Goal: Navigation & Orientation: Find specific page/section

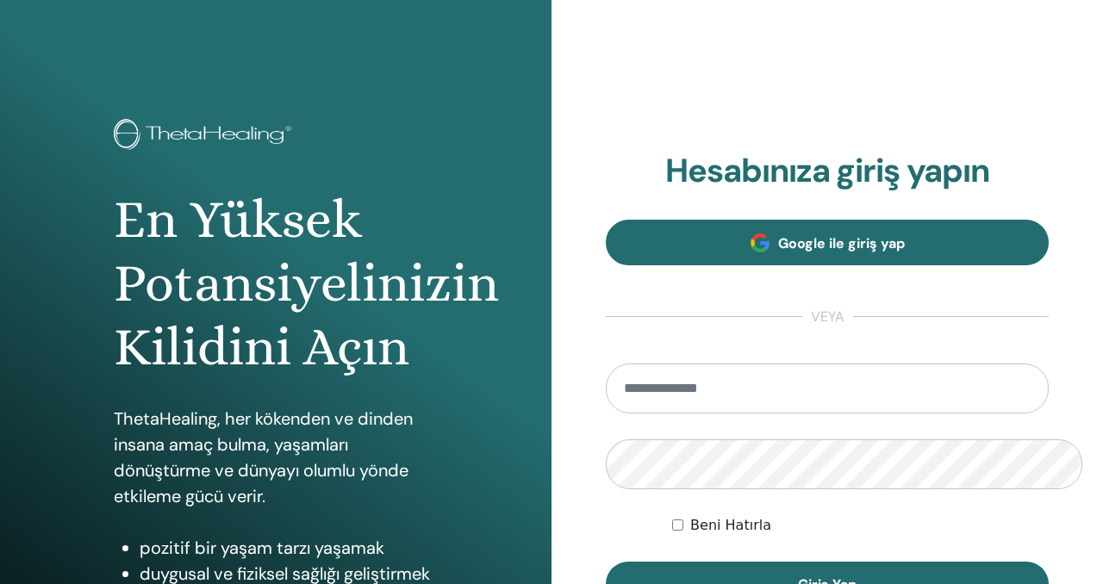
scroll to position [4444, 0]
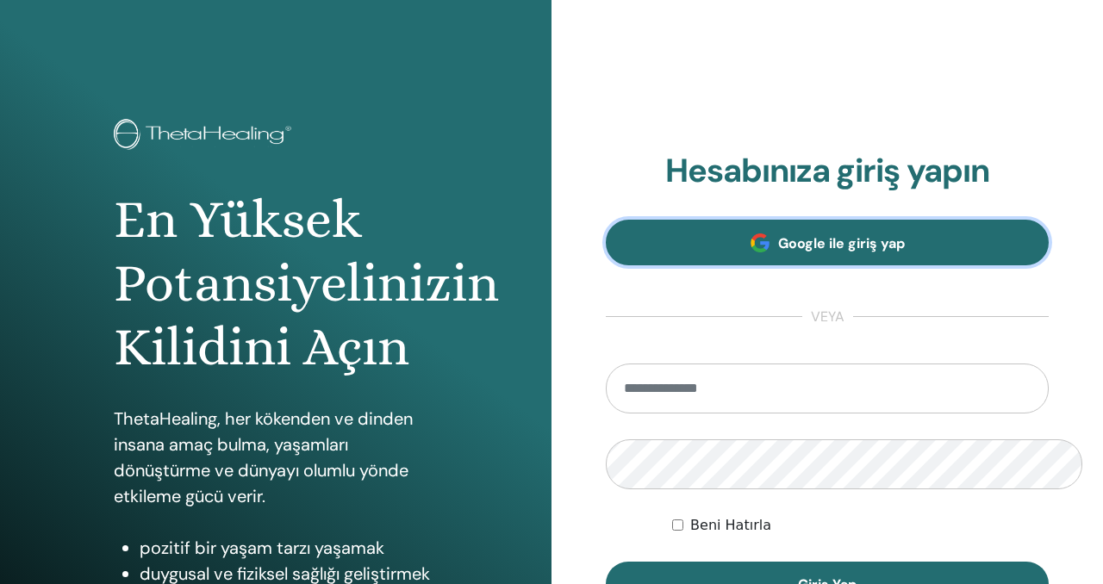
click at [812, 234] on span "Google ile giriş yap" at bounding box center [841, 243] width 127 height 18
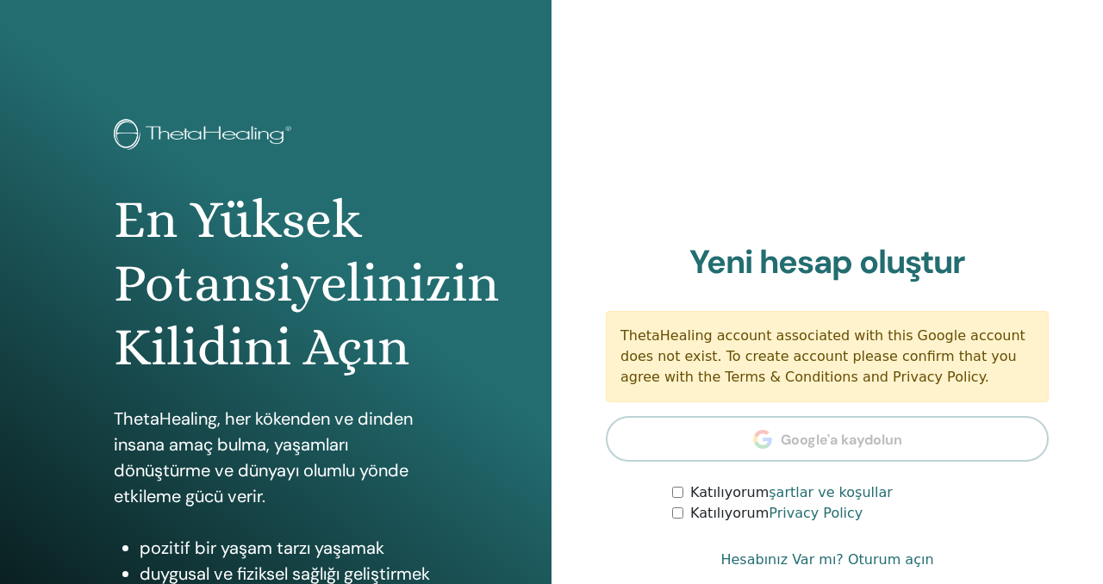
scroll to position [4444, 0]
click at [658, 482] on form "Katılıyorum şartlar ve koşullar Katılıyorum Privacy Policy" at bounding box center [827, 502] width 443 height 41
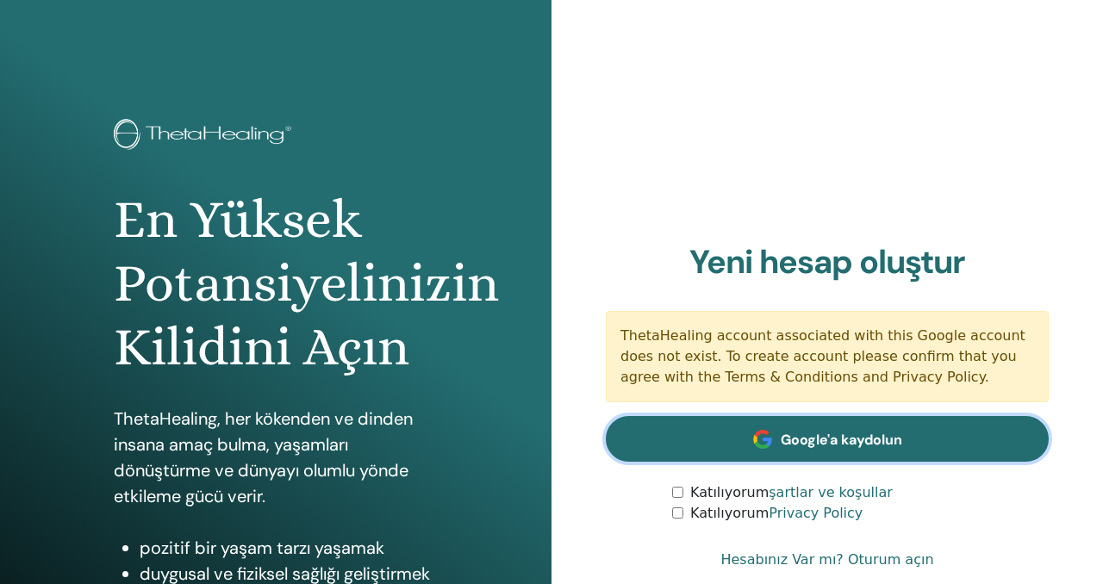
click at [912, 416] on link "Google'a kaydolun" at bounding box center [827, 439] width 443 height 46
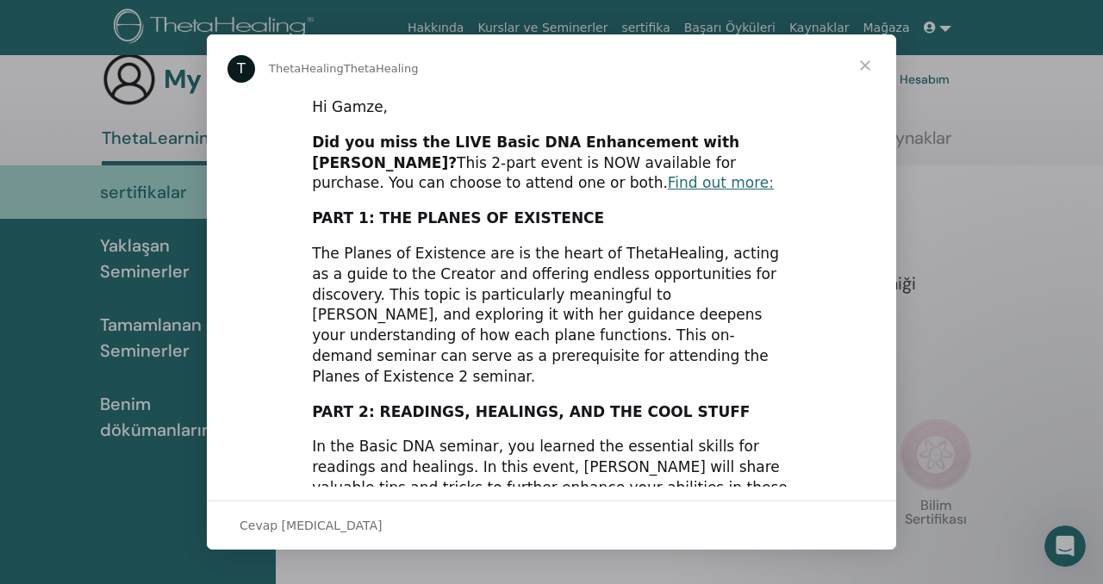
click at [984, 247] on div "Intercom messenger" at bounding box center [551, 292] width 1103 height 584
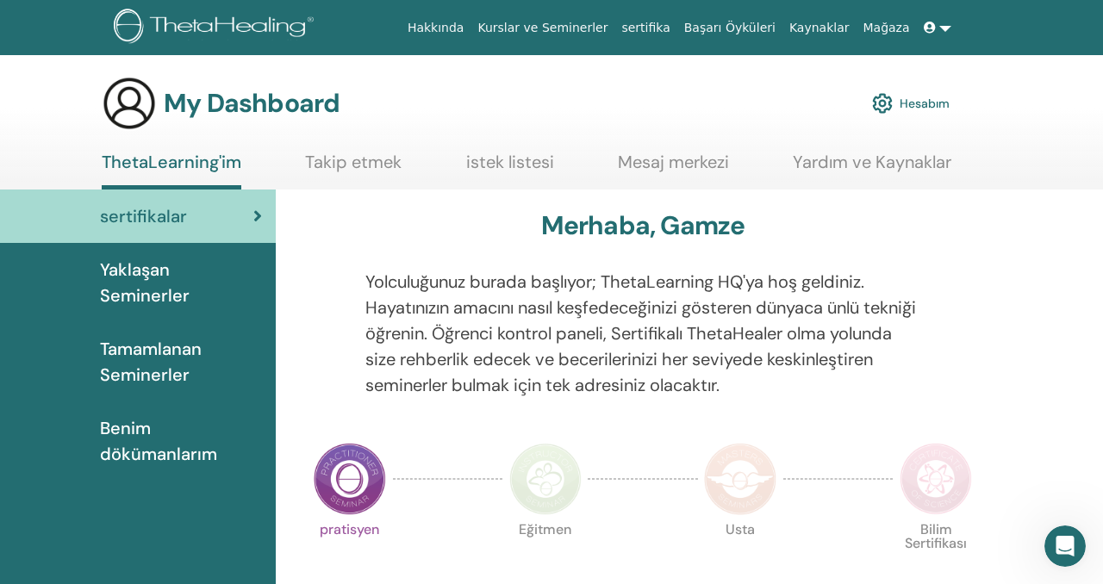
click at [224, 257] on span "Yaklaşan Seminerler" at bounding box center [181, 283] width 162 height 52
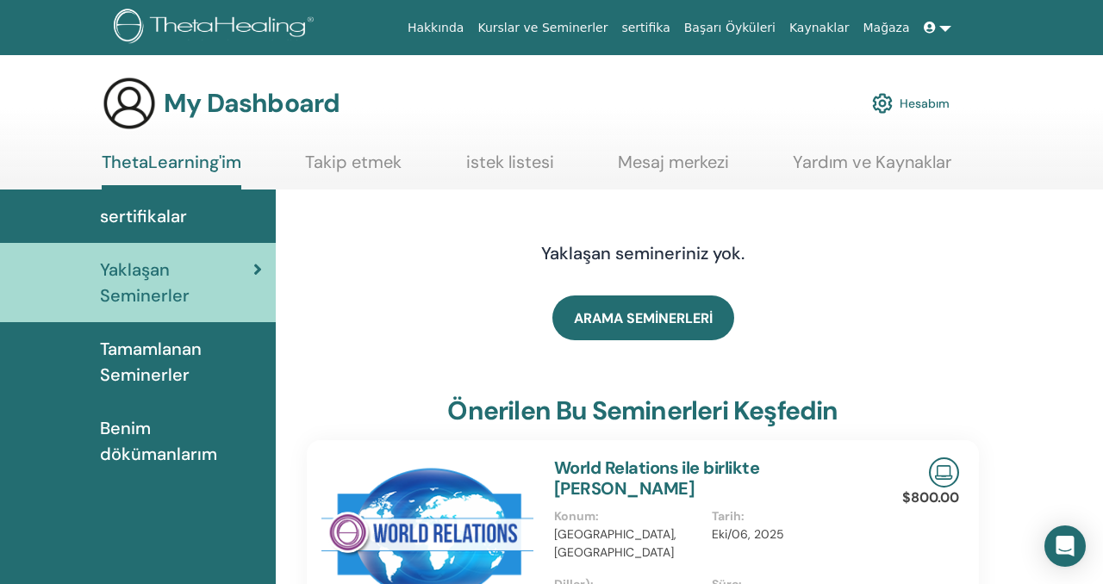
click at [177, 336] on span "Tamamlanan Seminerler" at bounding box center [181, 362] width 162 height 52
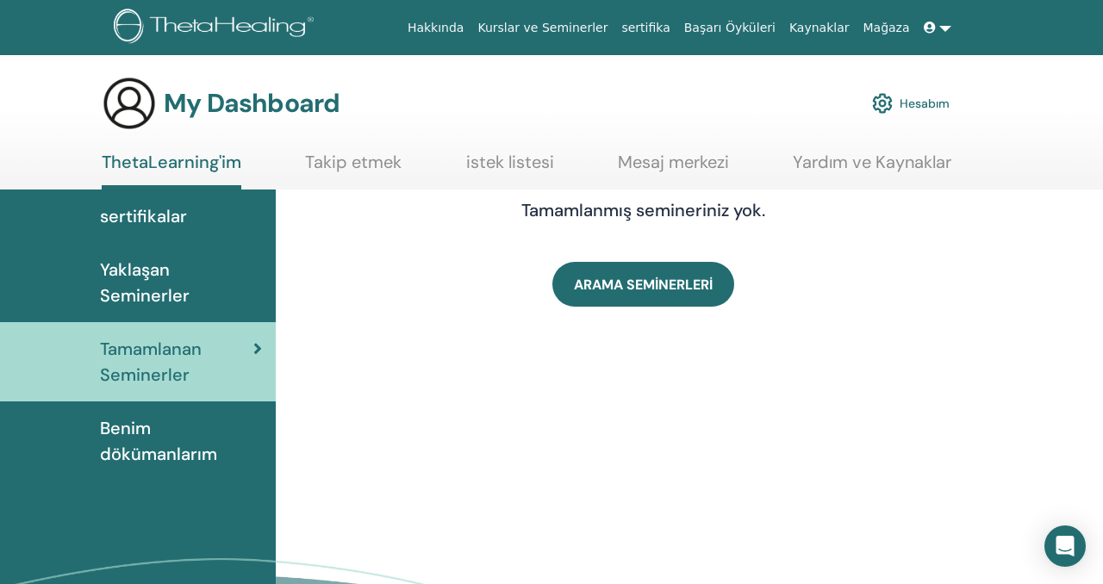
scroll to position [4444, 0]
click at [363, 161] on link "Takip etmek" at bounding box center [353, 169] width 96 height 34
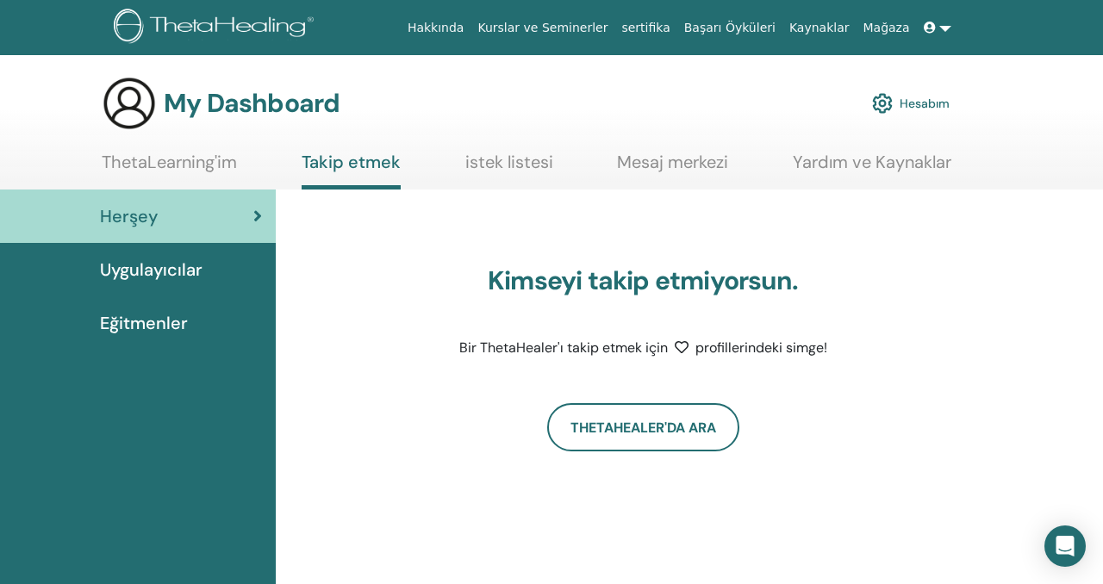
scroll to position [4444, 0]
click at [684, 161] on link "Mesaj merkezi" at bounding box center [672, 169] width 111 height 34
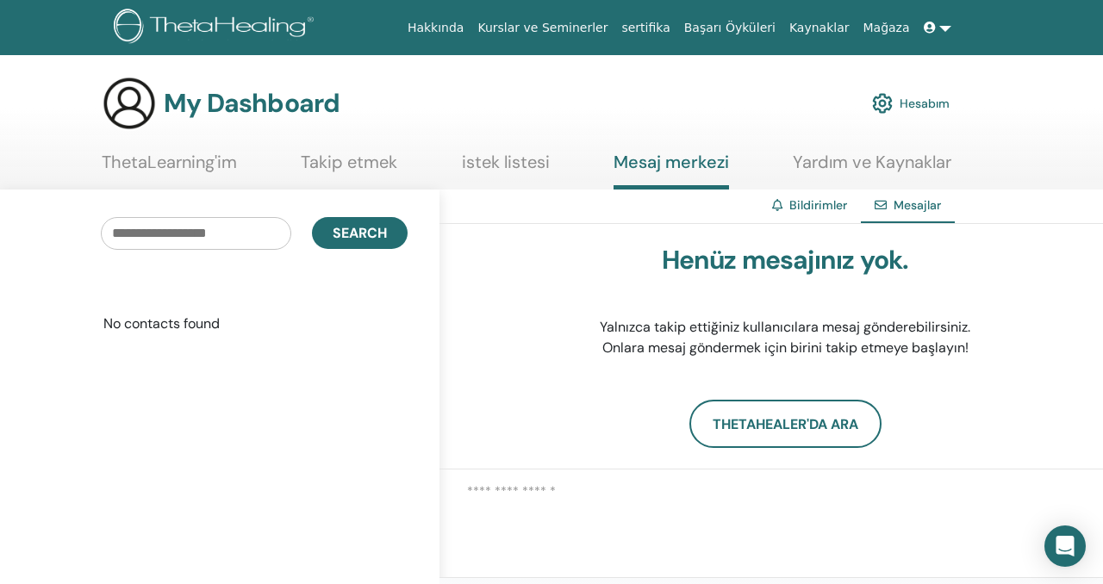
scroll to position [4444, 0]
click at [676, 35] on link "sertifika" at bounding box center [645, 28] width 62 height 32
